Goal: Check status: Check status

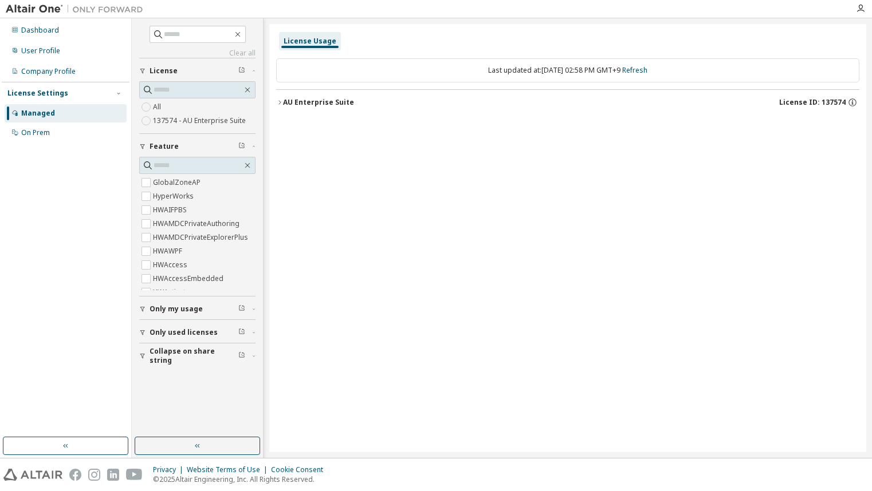
click at [276, 104] on icon "button" at bounding box center [279, 102] width 7 height 7
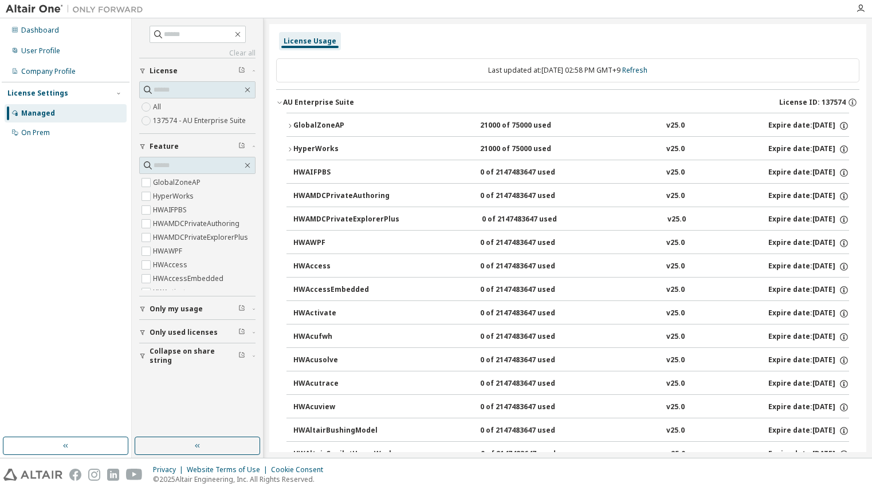
click at [289, 125] on icon "button" at bounding box center [289, 126] width 7 height 7
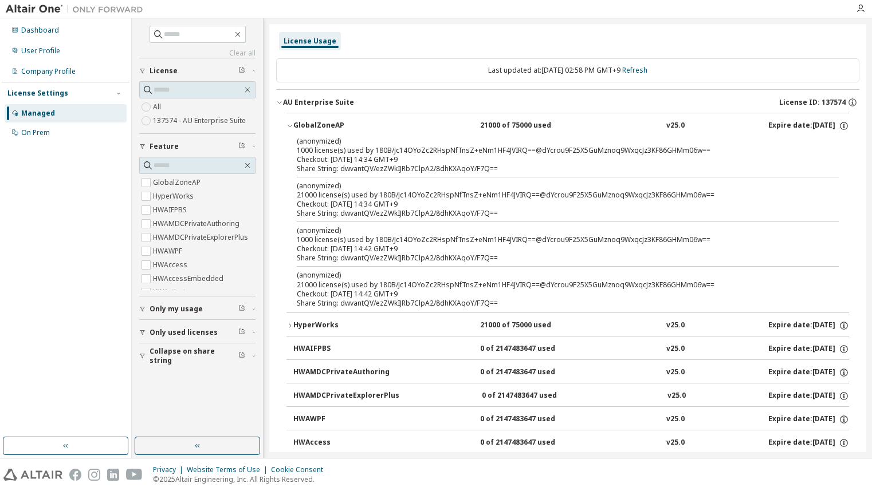
click at [293, 326] on icon "button" at bounding box center [289, 325] width 7 height 7
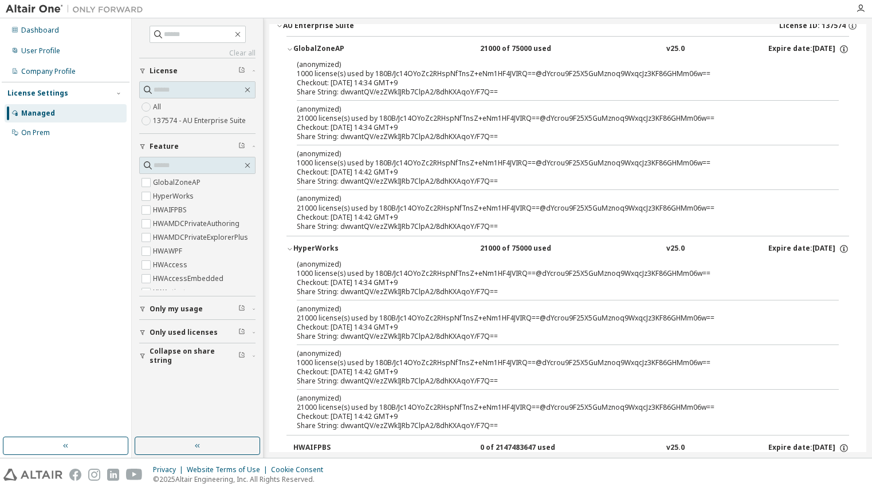
scroll to position [57, 0]
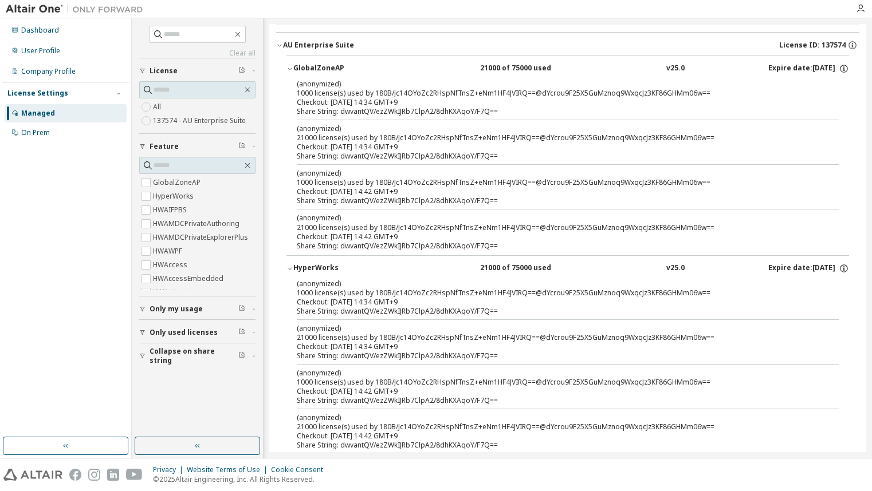
click at [294, 270] on div "HyperWorks" at bounding box center [344, 268] width 103 height 10
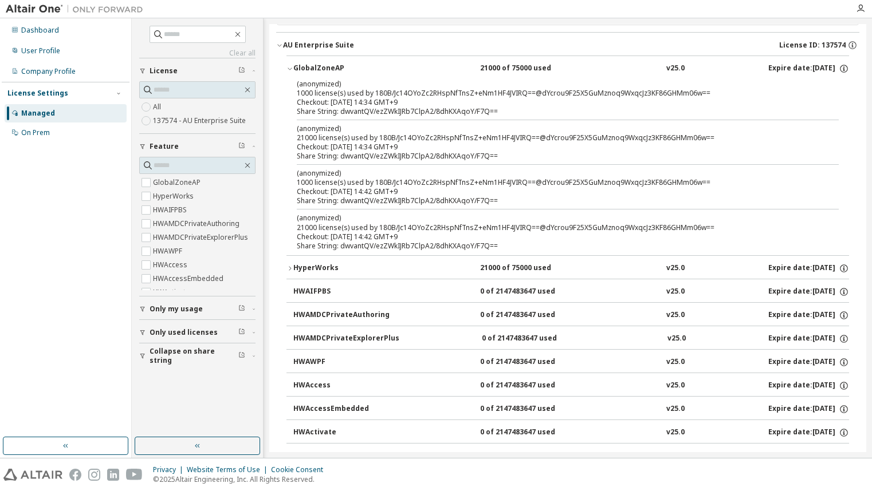
click at [294, 68] on div "GlobalZoneAP" at bounding box center [344, 69] width 103 height 10
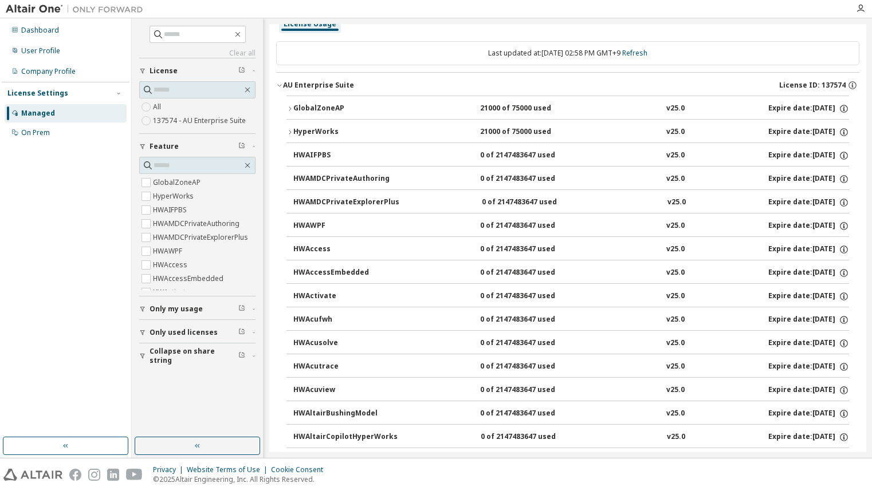
scroll to position [0, 0]
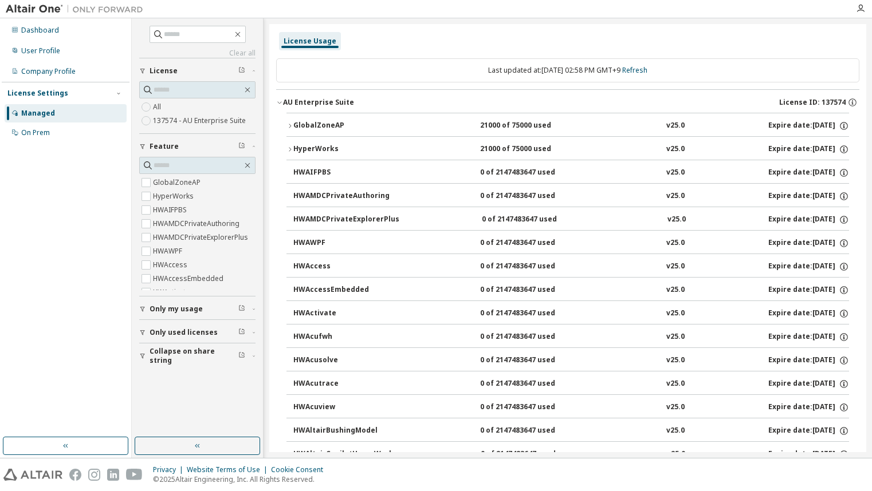
click at [46, 93] on div "License Settings" at bounding box center [37, 93] width 61 height 9
click at [40, 93] on div "License Settings" at bounding box center [37, 93] width 61 height 9
click at [42, 32] on div "Dashboard" at bounding box center [40, 30] width 38 height 9
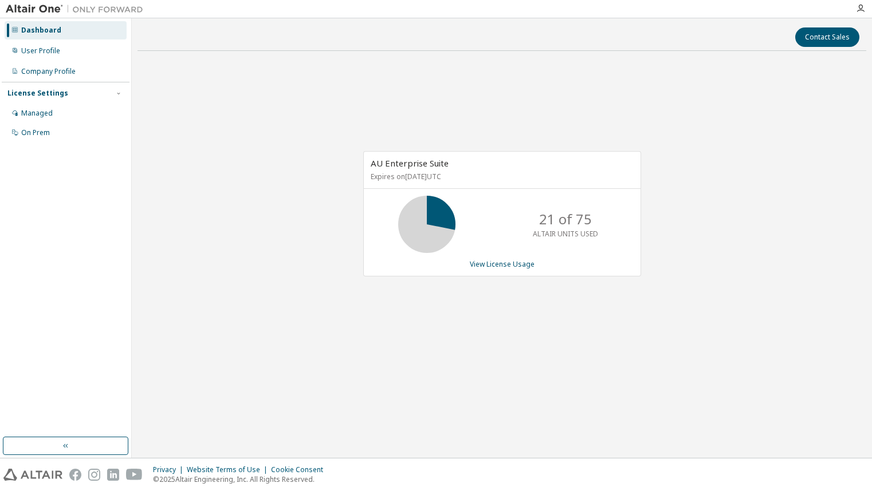
click at [436, 223] on icon at bounding box center [426, 224] width 29 height 29
click at [487, 261] on link "View License Usage" at bounding box center [502, 264] width 65 height 10
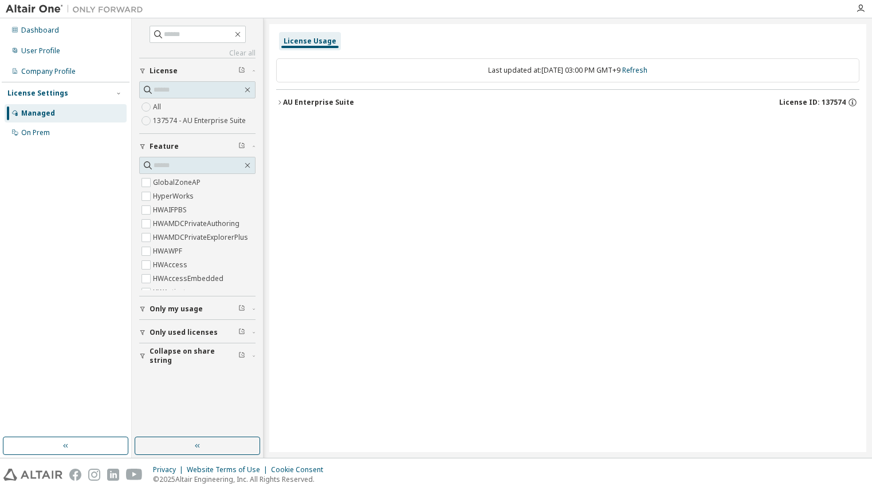
click at [279, 103] on icon "button" at bounding box center [279, 102] width 7 height 7
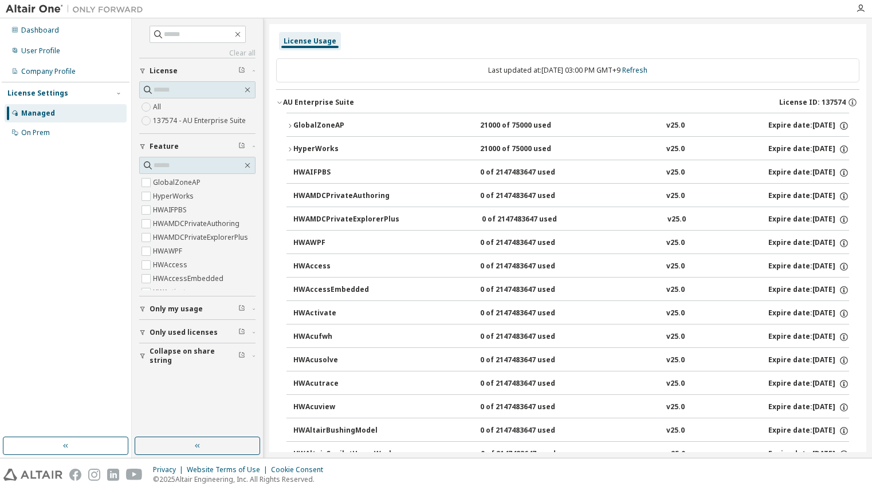
click at [15, 261] on div "Dashboard User Profile Company Profile License Settings Managed On Prem" at bounding box center [66, 228] width 128 height 416
